Goal: Task Accomplishment & Management: Use online tool/utility

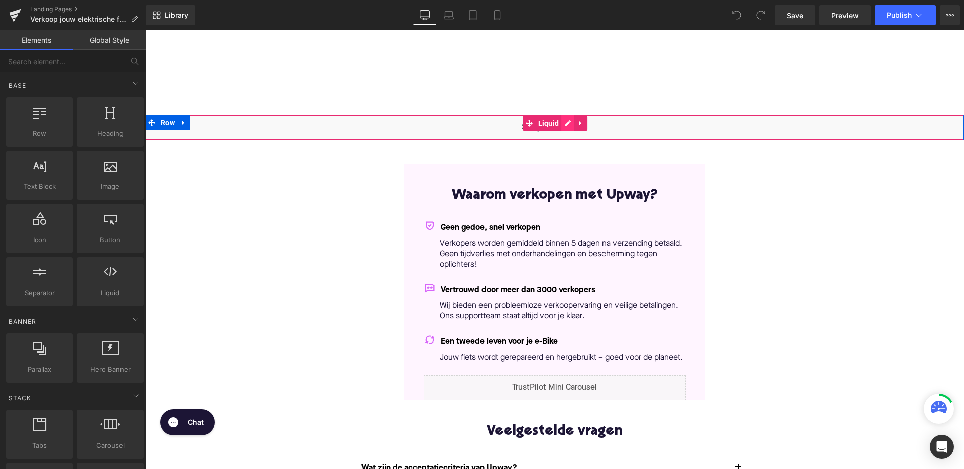
click at [565, 126] on div "Liquid" at bounding box center [554, 127] width 818 height 25
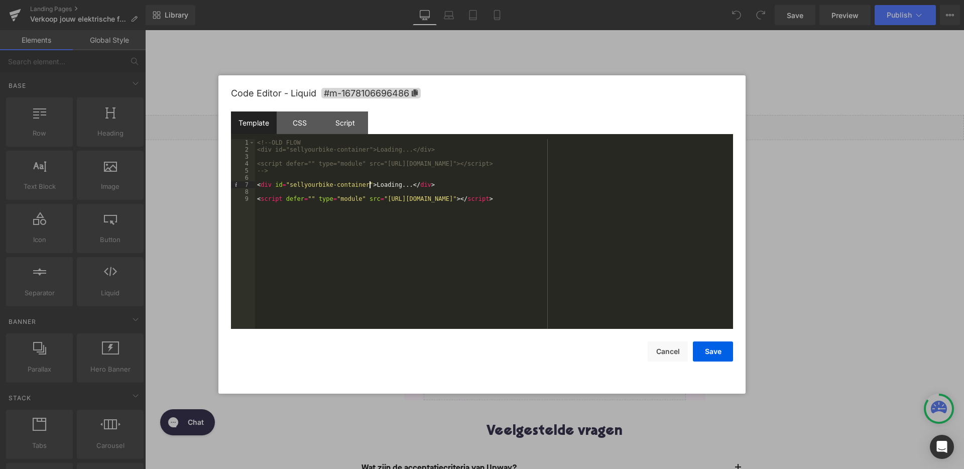
click at [369, 185] on div "<!-- OLD FLOW <div id="sellyourbike-container">Loading...</div> <script defer="…" at bounding box center [494, 241] width 478 height 204
click at [620, 199] on div "<!-- OLD FLOW <div id="sellyourbike-container">Loading...</div> <script defer="…" at bounding box center [494, 241] width 478 height 204
click at [717, 360] on button "Save" at bounding box center [713, 351] width 40 height 20
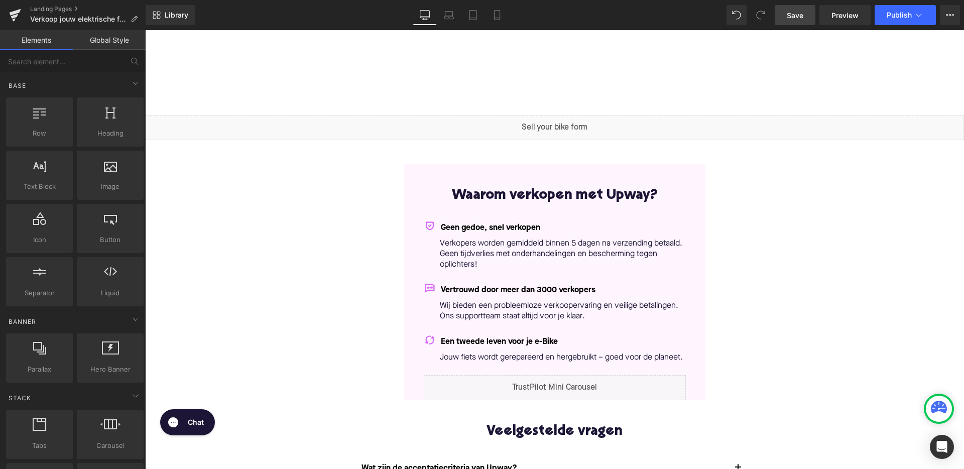
click at [784, 17] on link "Save" at bounding box center [794, 15] width 41 height 20
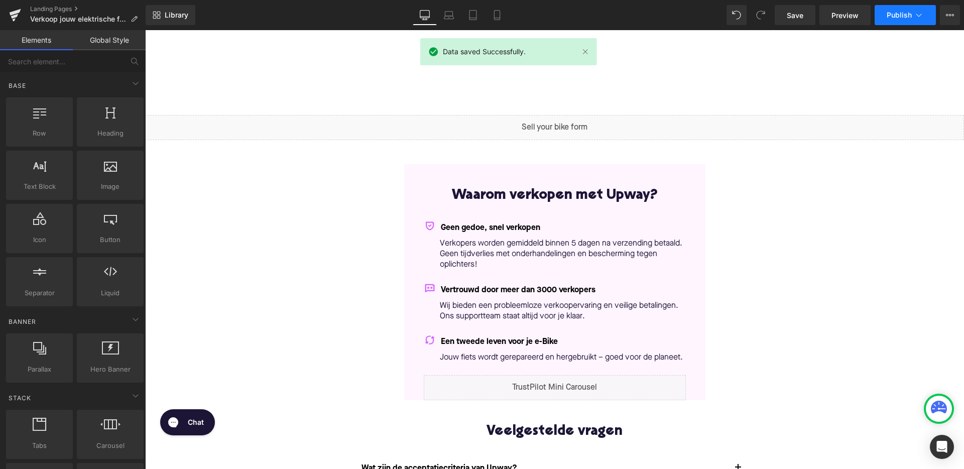
click at [905, 17] on span "Publish" at bounding box center [898, 15] width 25 height 8
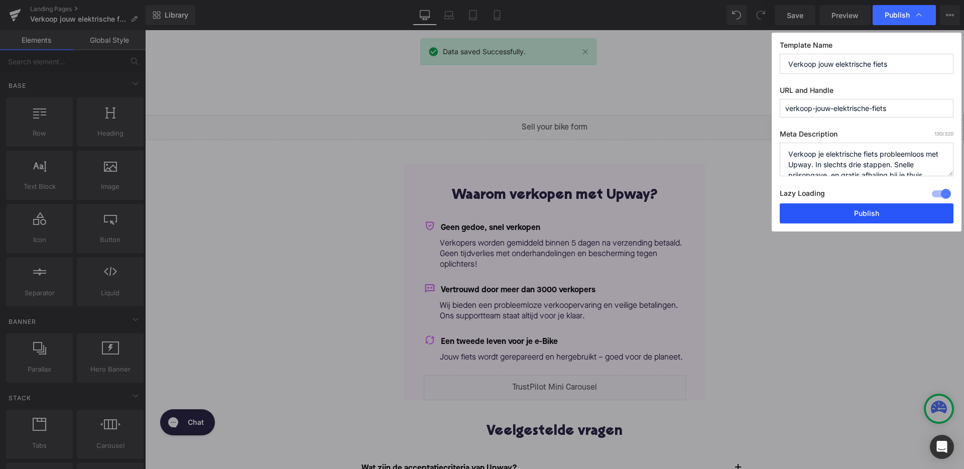
click at [827, 215] on button "Publish" at bounding box center [866, 213] width 174 height 20
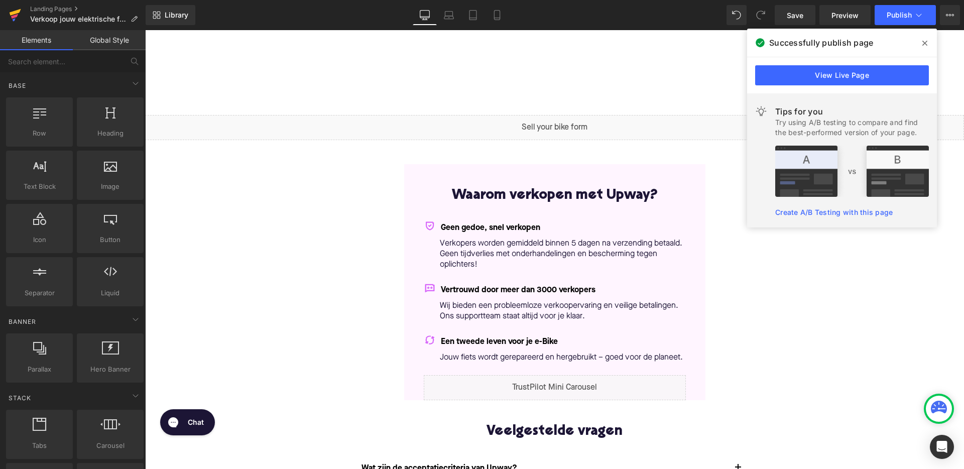
click at [17, 11] on icon at bounding box center [16, 12] width 12 height 7
